Goal: Task Accomplishment & Management: Use online tool/utility

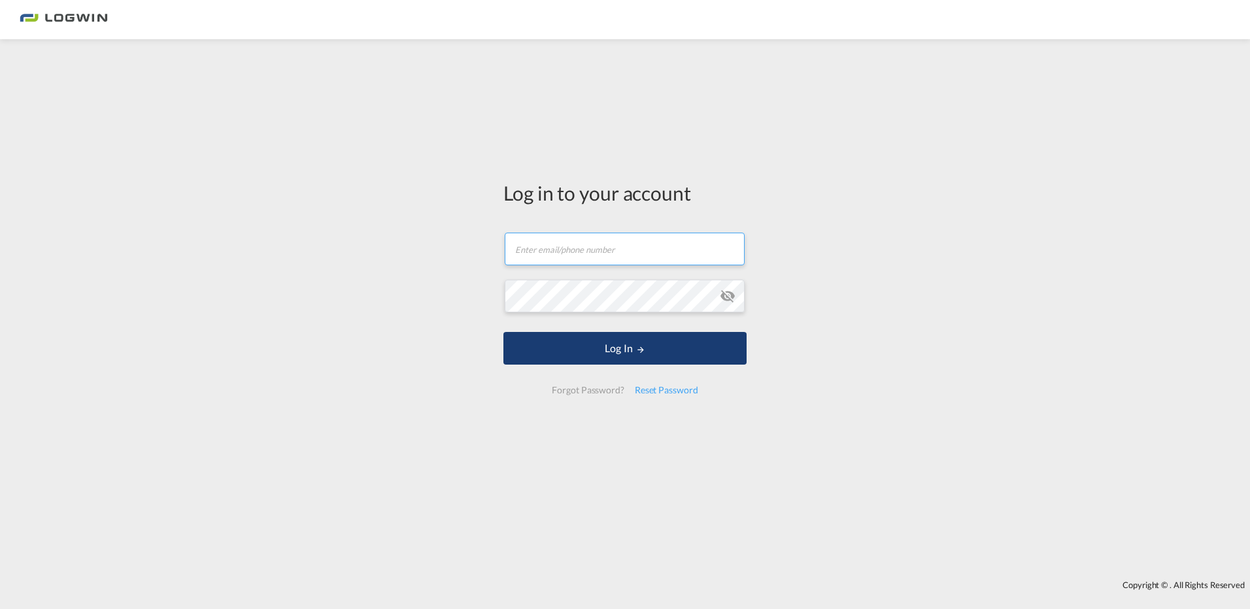
type input "[PERSON_NAME][EMAIL_ADDRESS][PERSON_NAME][DOMAIN_NAME]"
click at [625, 347] on button "Log In" at bounding box center [625, 348] width 243 height 33
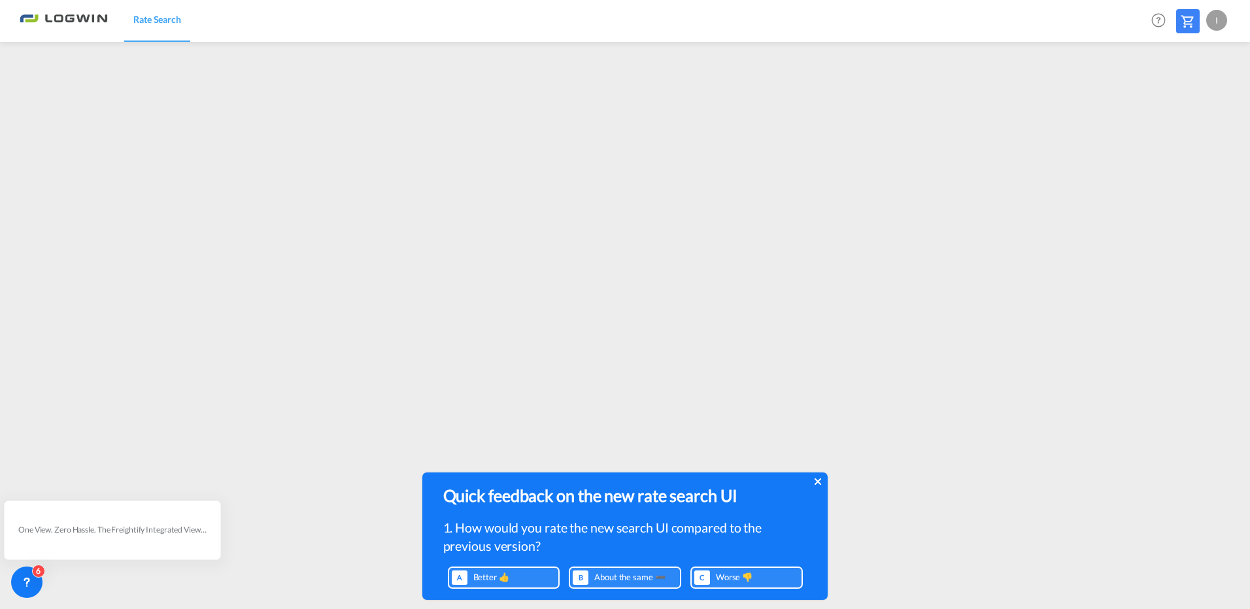
click at [819, 480] on icon at bounding box center [817, 482] width 7 height 7
